Goal: Contribute content: Contribute content

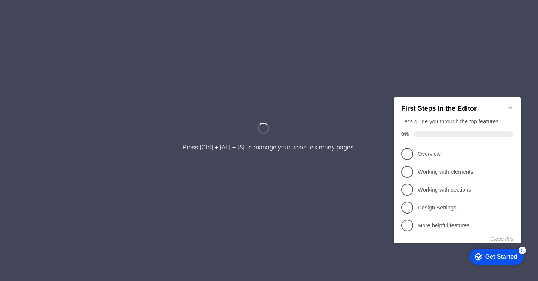
click at [513, 105] on icon "Minimize checklist" at bounding box center [510, 108] width 6 height 6
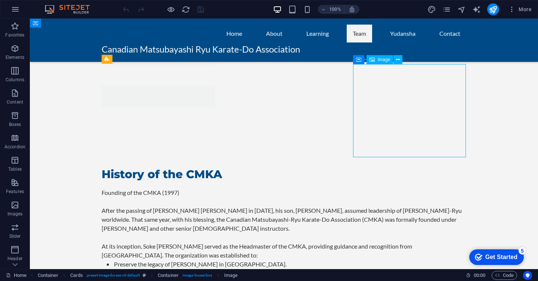
select select "vw"
select select "px"
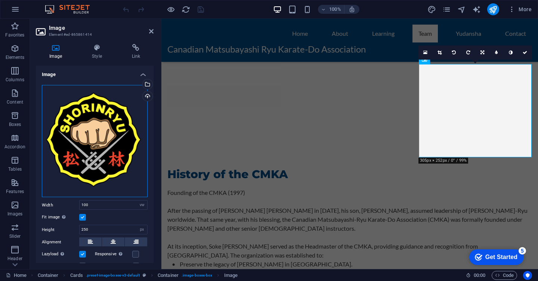
click at [102, 126] on div "Drag files here, click to choose files or select files from Files or our free s…" at bounding box center [95, 141] width 106 height 113
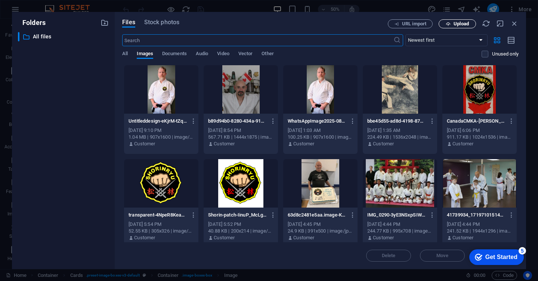
click at [442, 24] on span "Upload" at bounding box center [457, 24] width 31 height 5
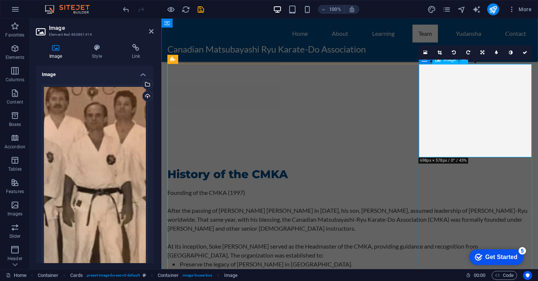
click at [441, 54] on icon at bounding box center [439, 52] width 4 height 4
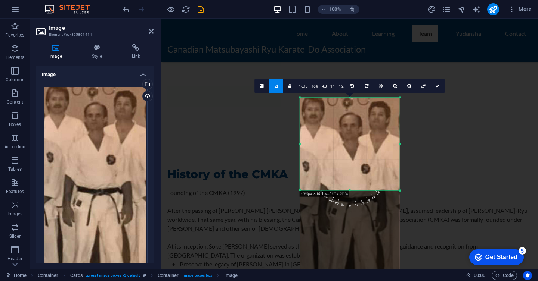
drag, startPoint x: 305, startPoint y: 244, endPoint x: 294, endPoint y: 136, distance: 108.4
click at [300, 136] on div "180 170 160 150 140 130 120 110 100 90 80 70 60 50 40 30 20 10 0 -10 -20 -30 -4…" at bounding box center [350, 144] width 100 height 93
click at [437, 87] on icon at bounding box center [437, 86] width 4 height 4
type input "266"
select select "px"
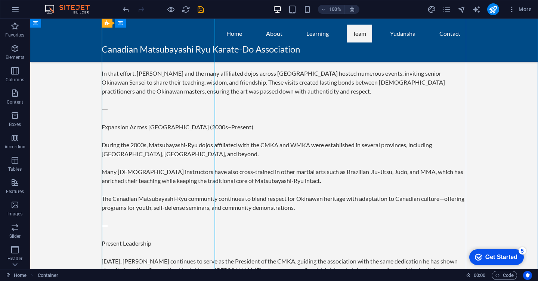
scroll to position [1426, 0]
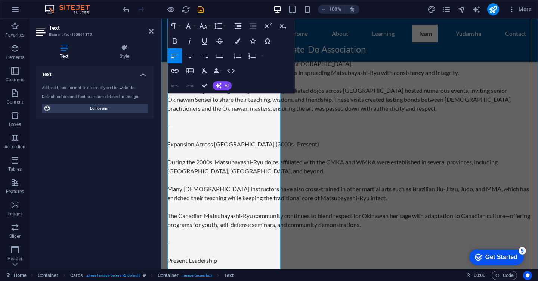
scroll to position [1409, 0]
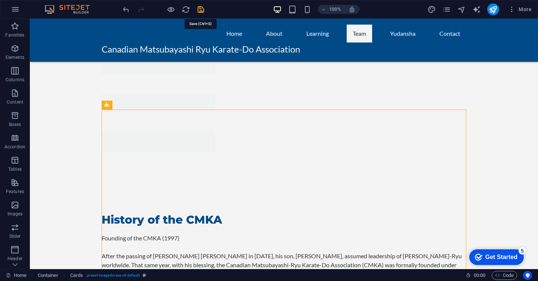
scroll to position [1160, 0]
click at [199, 11] on icon "save" at bounding box center [200, 9] width 9 height 9
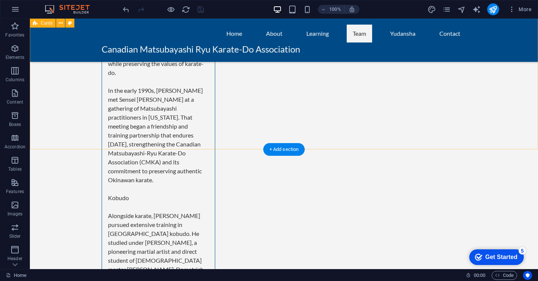
scroll to position [2888, 0]
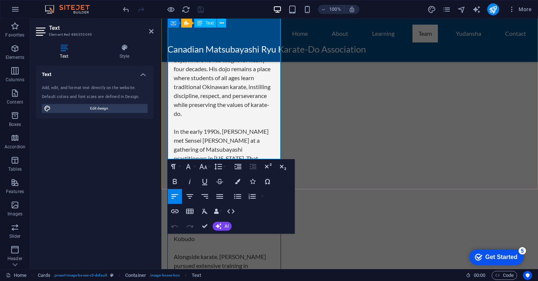
scroll to position [2860, 0]
drag, startPoint x: 175, startPoint y: 115, endPoint x: 265, endPoint y: 147, distance: 96.0
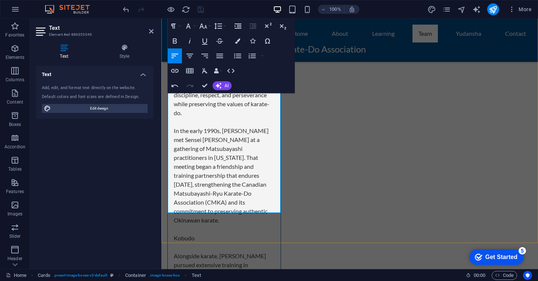
scroll to position [1496, 3]
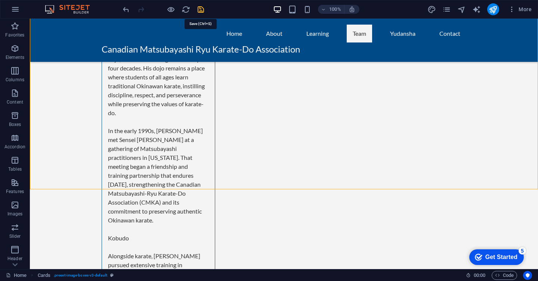
click at [203, 11] on icon "save" at bounding box center [200, 9] width 9 height 9
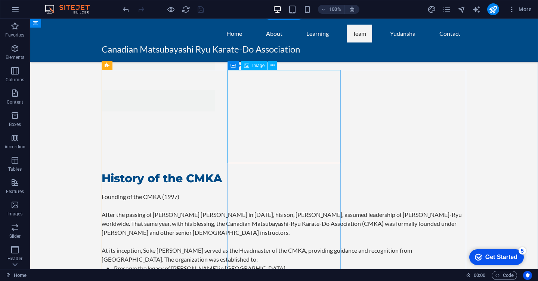
scroll to position [1199, 0]
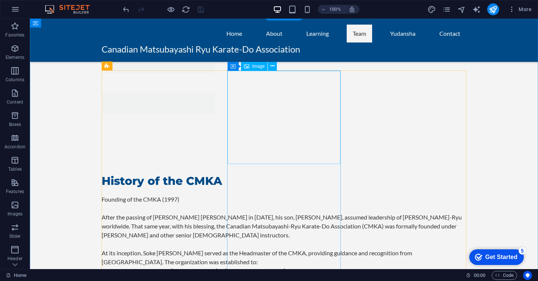
select select "vw"
select select "px"
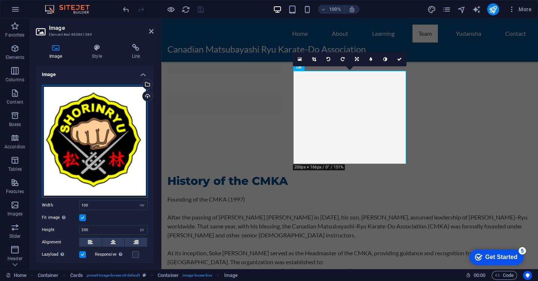
click at [88, 116] on div "Drag files here, click to choose files or select files from Files or our free s…" at bounding box center [95, 141] width 106 height 113
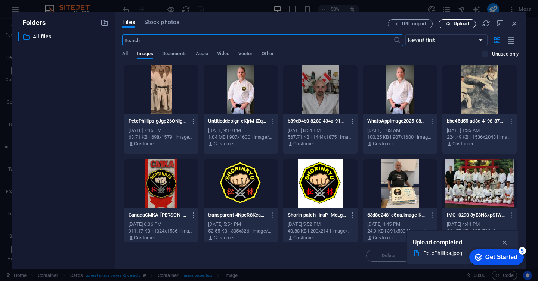
click at [457, 26] on span "Upload" at bounding box center [460, 24] width 15 height 4
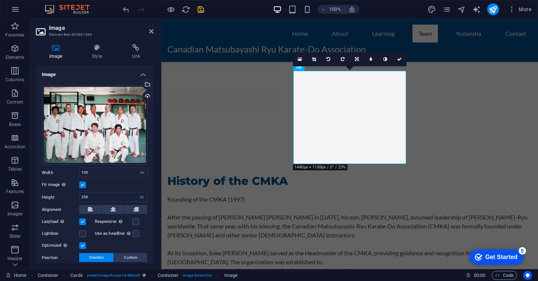
click at [357, 61] on icon at bounding box center [357, 59] width 4 height 4
click at [311, 59] on link at bounding box center [314, 59] width 14 height 14
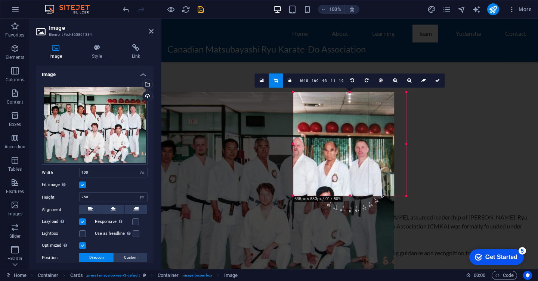
drag, startPoint x: 215, startPoint y: 245, endPoint x: 370, endPoint y: 149, distance: 182.3
click at [370, 149] on div "180 170 160 150 140 130 120 110 100 90 80 70 60 50 40 30 20 10 0 -10 -20 -30 -4…" at bounding box center [349, 144] width 113 height 104
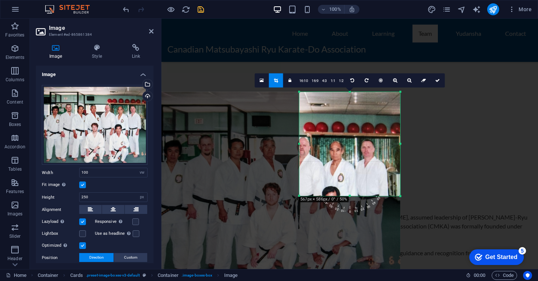
click at [370, 149] on div at bounding box center [272, 188] width 256 height 192
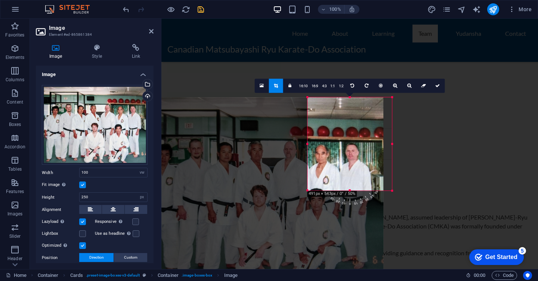
drag, startPoint x: 299, startPoint y: 196, endPoint x: 315, endPoint y: 185, distance: 19.7
click at [315, 185] on div "180 170 160 150 140 130 120 110 100 90 80 70 60 50 40 30 20 10 0 -10 -20 -30 -4…" at bounding box center [349, 143] width 84 height 93
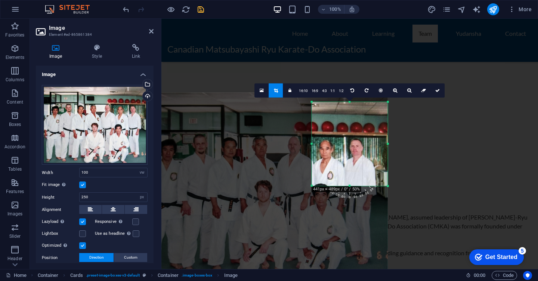
drag, startPoint x: 348, startPoint y: 97, endPoint x: 348, endPoint y: 107, distance: 9.4
click at [348, 107] on div "180 170 160 150 140 130 120 110 100 90 80 70 60 50 40 30 20 10 0 -10 -20 -30 -4…" at bounding box center [350, 144] width 76 height 84
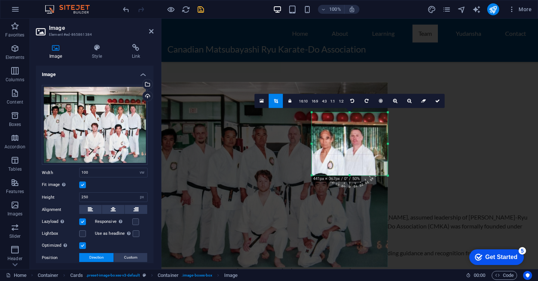
drag, startPoint x: 351, startPoint y: 102, endPoint x: 345, endPoint y: 123, distance: 21.7
click at [345, 123] on div "180 170 160 150 140 130 120 110 100 90 80 70 60 50 40 30 20 10 0 -10 -20 -30 -4…" at bounding box center [350, 144] width 76 height 63
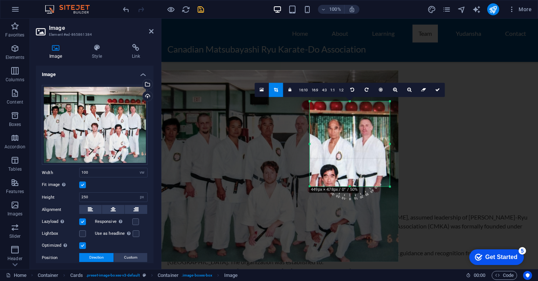
drag, startPoint x: 312, startPoint y: 175, endPoint x: 311, endPoint y: 196, distance: 21.3
click at [309, 187] on div "180 170 160 150 140 130 120 110 100 90 80 70 60 50 40 30 20 10 0 -10 -20 -30 -4…" at bounding box center [349, 144] width 80 height 85
click at [436, 89] on icon at bounding box center [437, 90] width 4 height 4
type input "211"
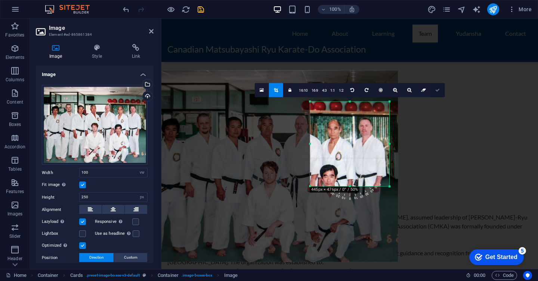
select select "px"
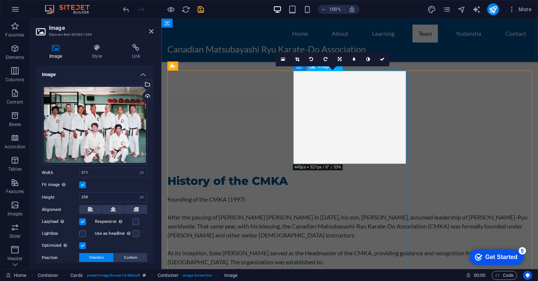
click at [342, 61] on link at bounding box center [339, 59] width 14 height 14
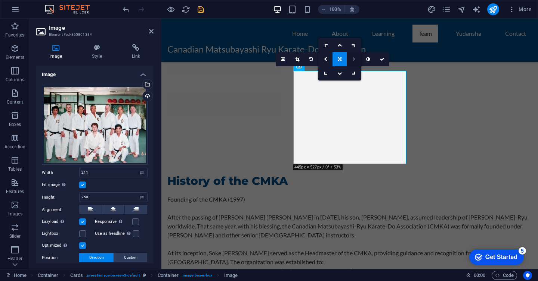
click at [354, 59] on icon at bounding box center [353, 59] width 3 height 4
click at [339, 59] on icon at bounding box center [339, 59] width 3 height 4
click at [329, 59] on link at bounding box center [325, 59] width 14 height 14
click at [338, 58] on icon at bounding box center [339, 59] width 3 height 4
click at [326, 59] on icon at bounding box center [325, 59] width 3 height 4
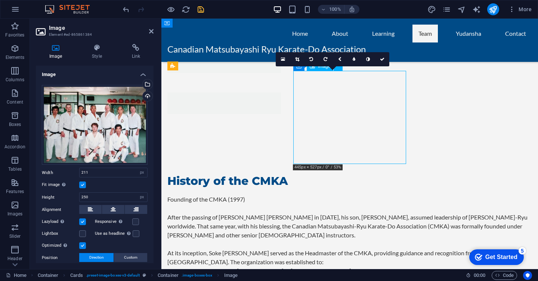
drag, startPoint x: 333, startPoint y: 115, endPoint x: 361, endPoint y: 114, distance: 28.0
drag, startPoint x: 361, startPoint y: 113, endPoint x: 374, endPoint y: 115, distance: 13.5
drag, startPoint x: 360, startPoint y: 115, endPoint x: 354, endPoint y: 115, distance: 6.0
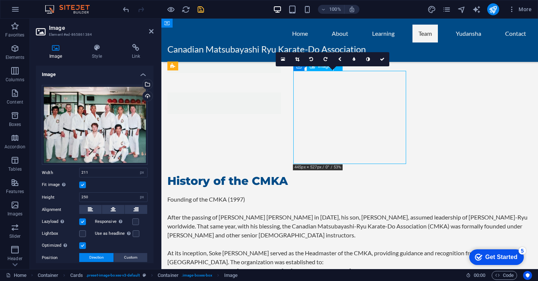
click at [300, 59] on link at bounding box center [297, 59] width 14 height 14
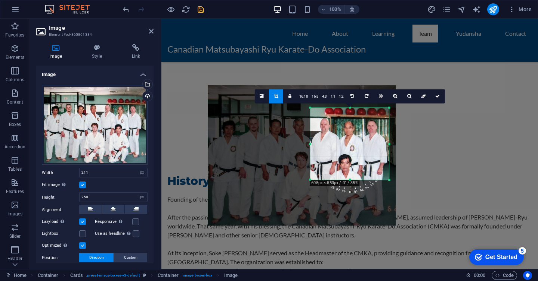
drag, startPoint x: 320, startPoint y: 175, endPoint x: 299, endPoint y: 185, distance: 23.2
click at [310, 180] on div "180 170 160 150 140 130 120 110 100 90 80 70 60 50 40 30 20 10 0 -10 -20 -30 -4…" at bounding box center [349, 144] width 79 height 72
click at [441, 95] on link at bounding box center [437, 96] width 14 height 14
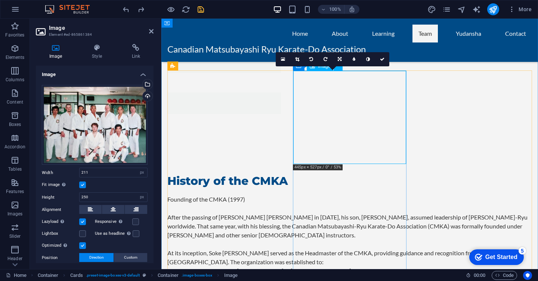
type input "100"
select select "vw"
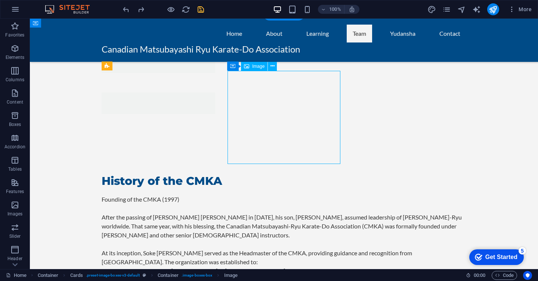
select select "vw"
select select "px"
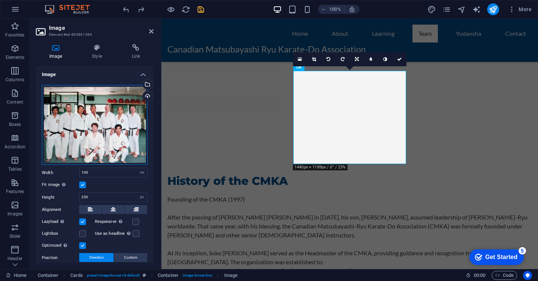
click at [74, 118] on div "Drag files here, click to choose files or select files from Files or our free s…" at bounding box center [95, 125] width 106 height 80
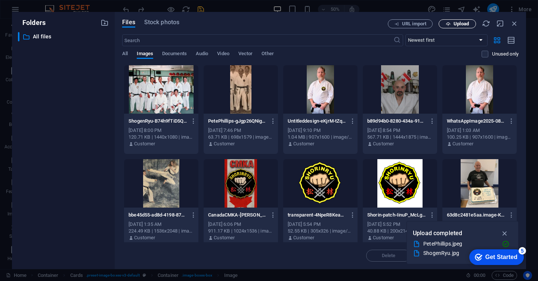
click at [470, 25] on span "Upload" at bounding box center [457, 24] width 31 height 5
click at [455, 24] on span "Upload" at bounding box center [460, 24] width 15 height 4
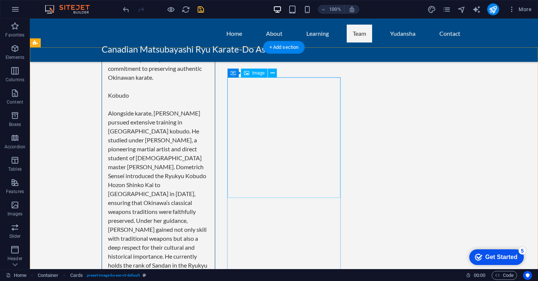
scroll to position [2997, 0]
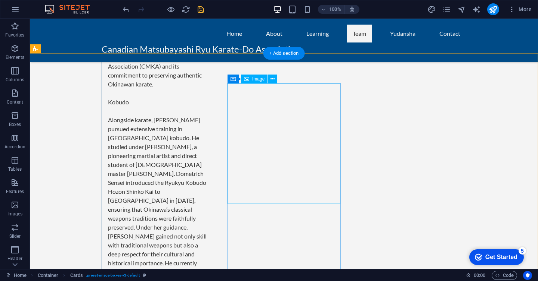
select select "%"
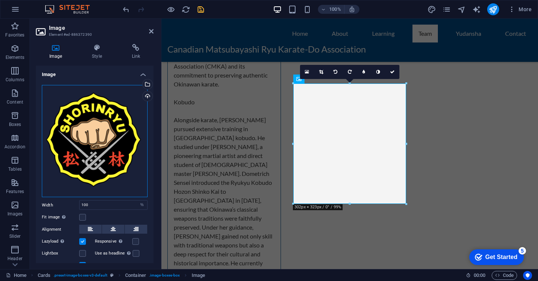
click at [93, 129] on div "Drag files here, click to choose files or select files from Files or our free s…" at bounding box center [95, 141] width 106 height 113
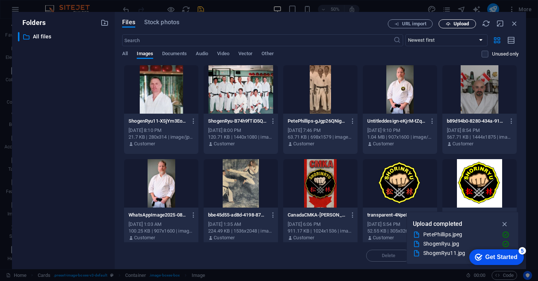
click at [460, 25] on span "Upload" at bounding box center [460, 24] width 15 height 4
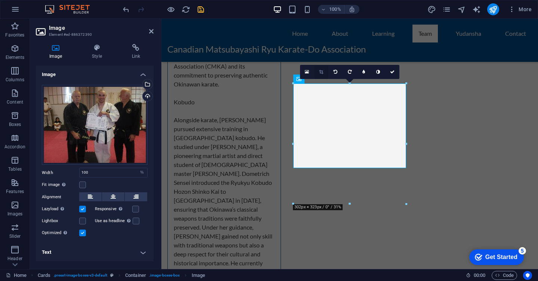
click at [324, 74] on link at bounding box center [321, 72] width 14 height 14
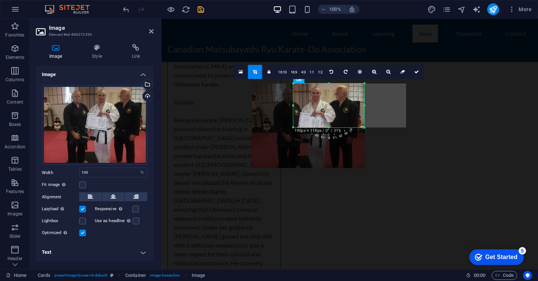
drag, startPoint x: 293, startPoint y: 167, endPoint x: 335, endPoint y: 127, distance: 57.8
click at [335, 127] on div "180 170 160 150 140 130 120 110 100 90 80 70 60 50 40 30 20 10 0 -10 -20 -30 -4…" at bounding box center [328, 106] width 71 height 44
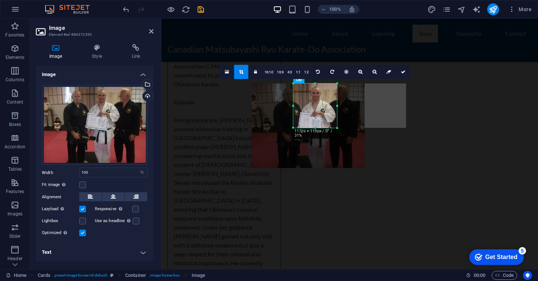
drag, startPoint x: 366, startPoint y: 128, endPoint x: 338, endPoint y: 128, distance: 27.6
click at [338, 128] on div at bounding box center [337, 128] width 4 height 4
drag, startPoint x: 401, startPoint y: 71, endPoint x: 240, endPoint y: 53, distance: 162.4
click at [401, 71] on icon at bounding box center [403, 72] width 4 height 4
type input "117"
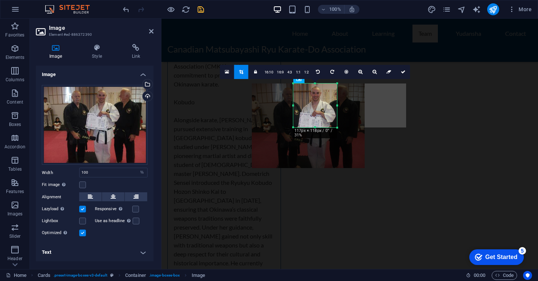
select select "px"
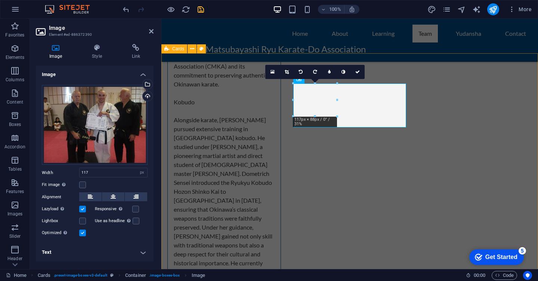
type input "100"
select select "%"
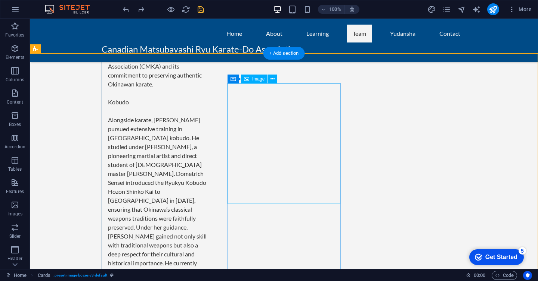
select select "%"
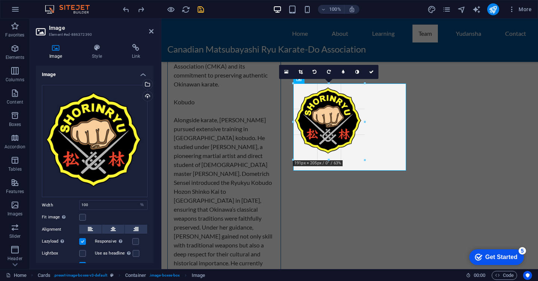
drag, startPoint x: 293, startPoint y: 203, endPoint x: 335, endPoint y: 115, distance: 97.7
type input "191"
select select "px"
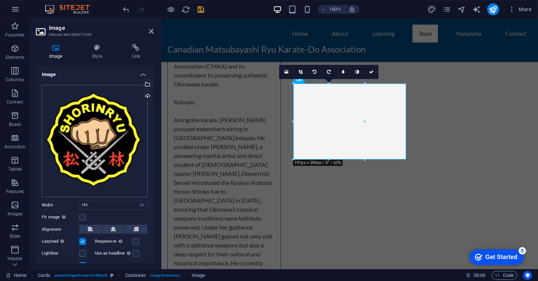
scroll to position [3, 0]
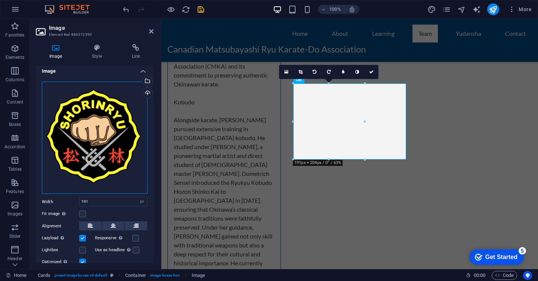
click at [121, 143] on div "Drag files here, click to choose files or select files from Files or our free s…" at bounding box center [95, 138] width 106 height 113
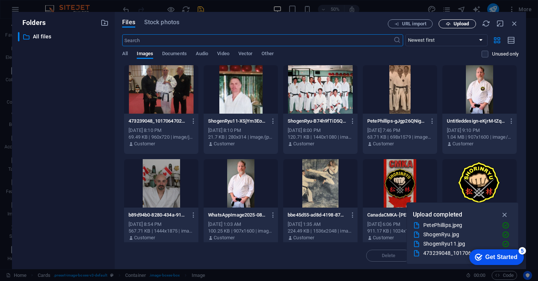
click at [449, 23] on icon "button" at bounding box center [447, 24] width 5 height 5
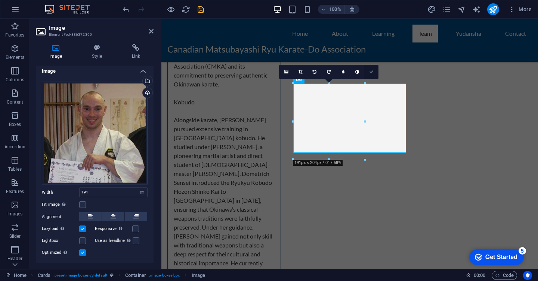
click at [371, 77] on link at bounding box center [371, 72] width 14 height 14
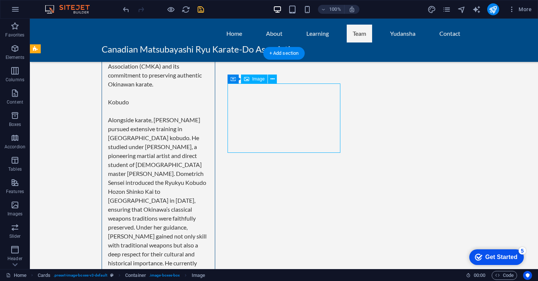
select select "px"
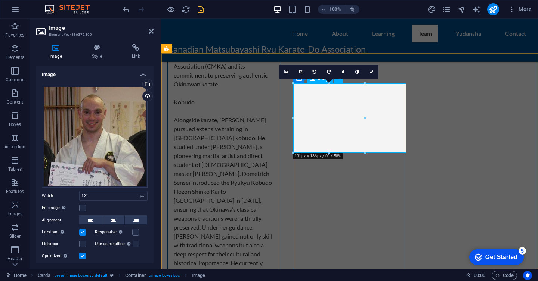
click at [111, 219] on icon at bounding box center [113, 220] width 5 height 9
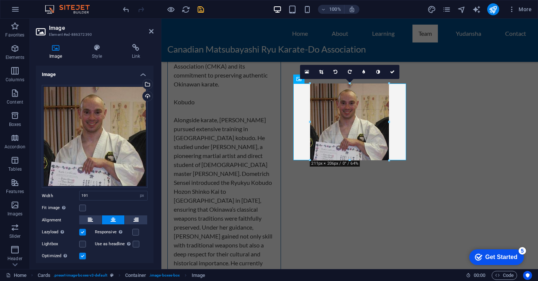
drag, startPoint x: 315, startPoint y: 152, endPoint x: 309, endPoint y: 148, distance: 6.5
type input "211"
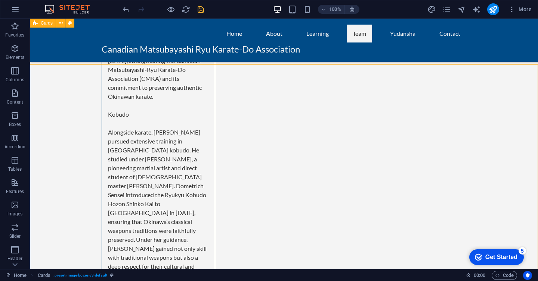
scroll to position [2983, 0]
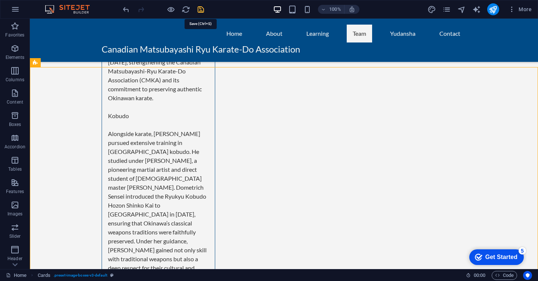
click at [197, 7] on icon "save" at bounding box center [200, 9] width 9 height 9
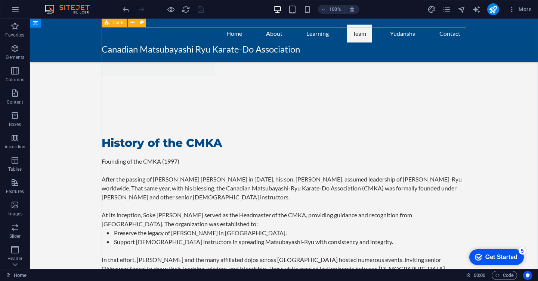
scroll to position [1242, 0]
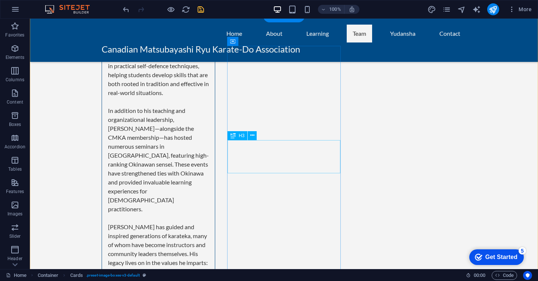
scroll to position [2217, 0]
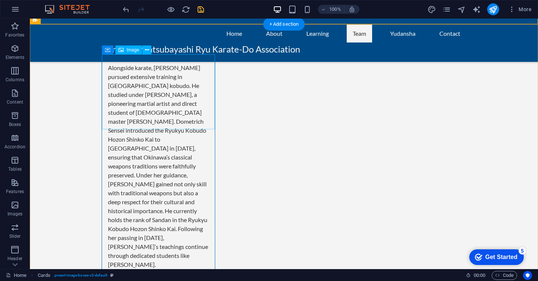
scroll to position [3051, 0]
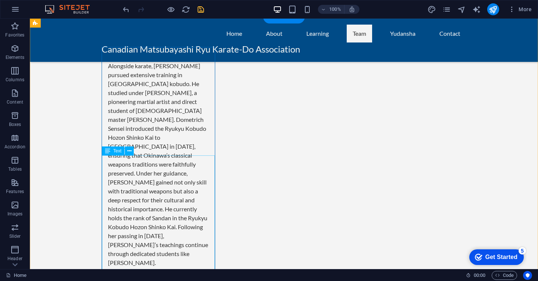
drag, startPoint x: 180, startPoint y: 162, endPoint x: 49, endPoint y: 161, distance: 131.0
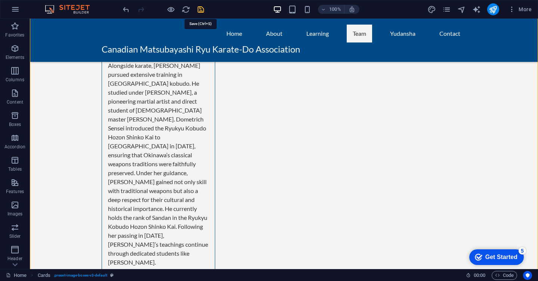
click at [197, 10] on icon "save" at bounding box center [200, 9] width 9 height 9
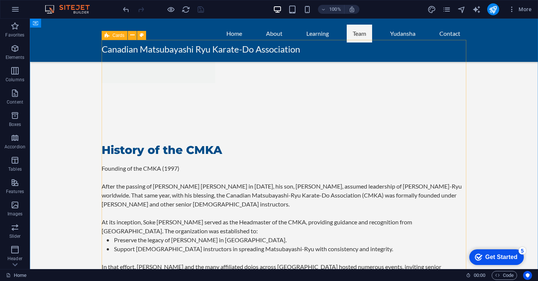
scroll to position [1230, 0]
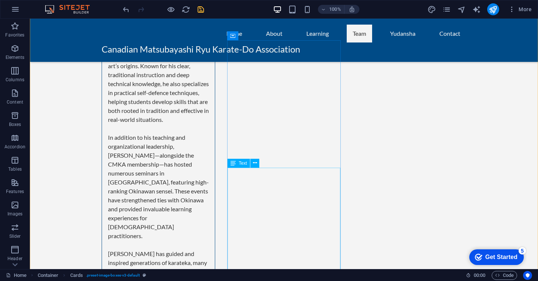
scroll to position [2203, 0]
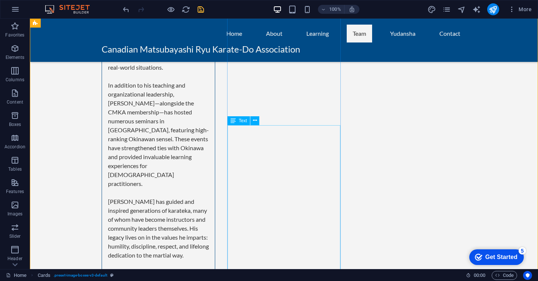
scroll to position [2255, 0]
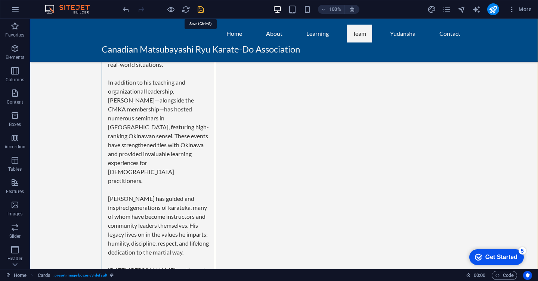
click at [199, 12] on icon "save" at bounding box center [200, 9] width 9 height 9
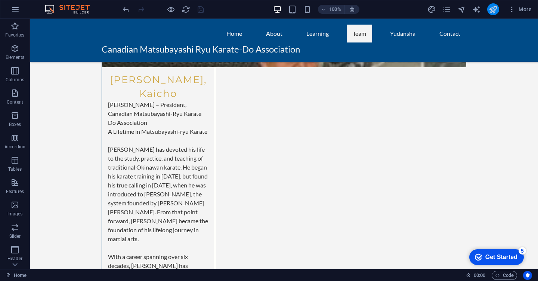
scroll to position [1828, 0]
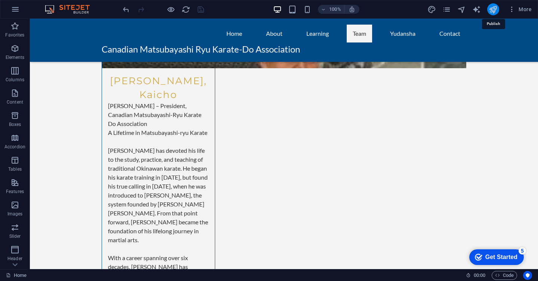
click at [489, 7] on icon "publish" at bounding box center [492, 9] width 9 height 9
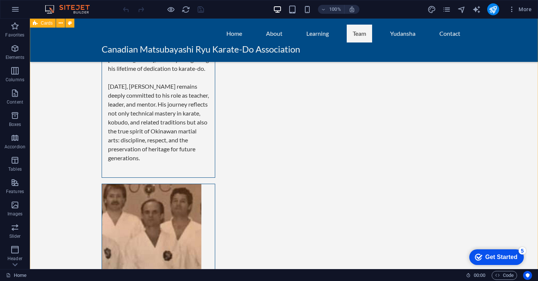
scroll to position [3373, 0]
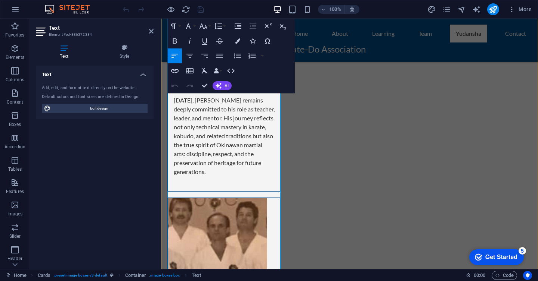
scroll to position [3356, 0]
